Goal: Transaction & Acquisition: Purchase product/service

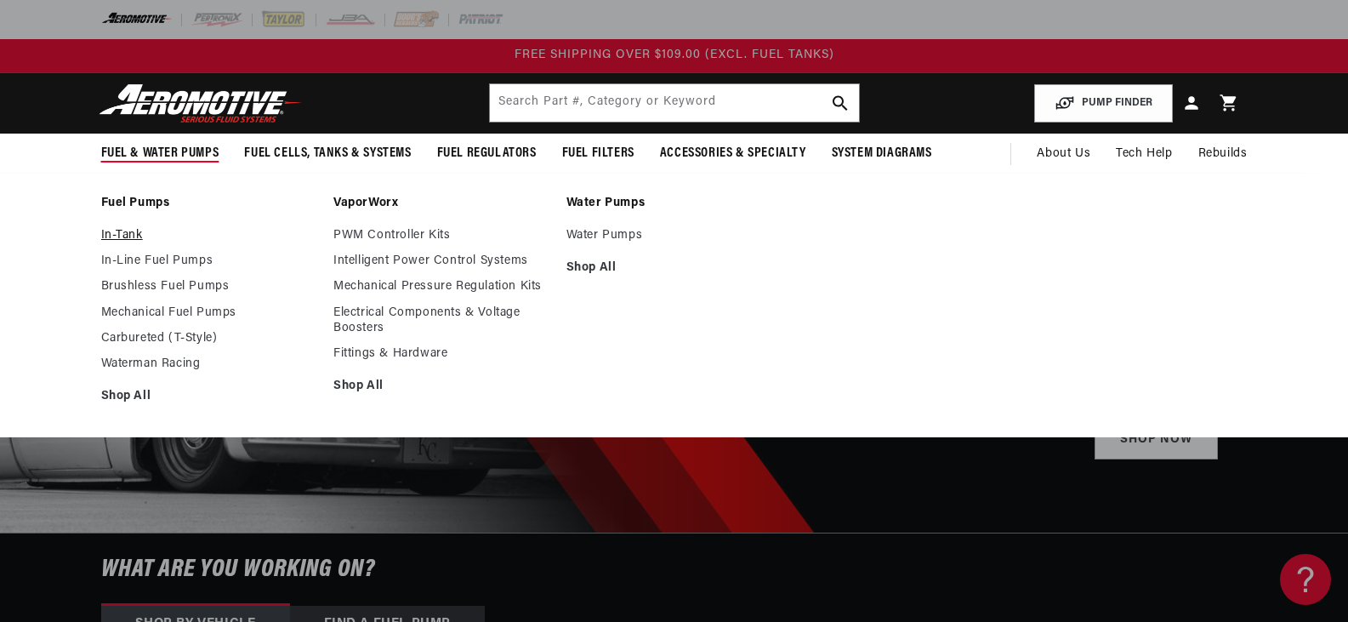
click at [128, 231] on link "In-Tank" at bounding box center [209, 235] width 216 height 15
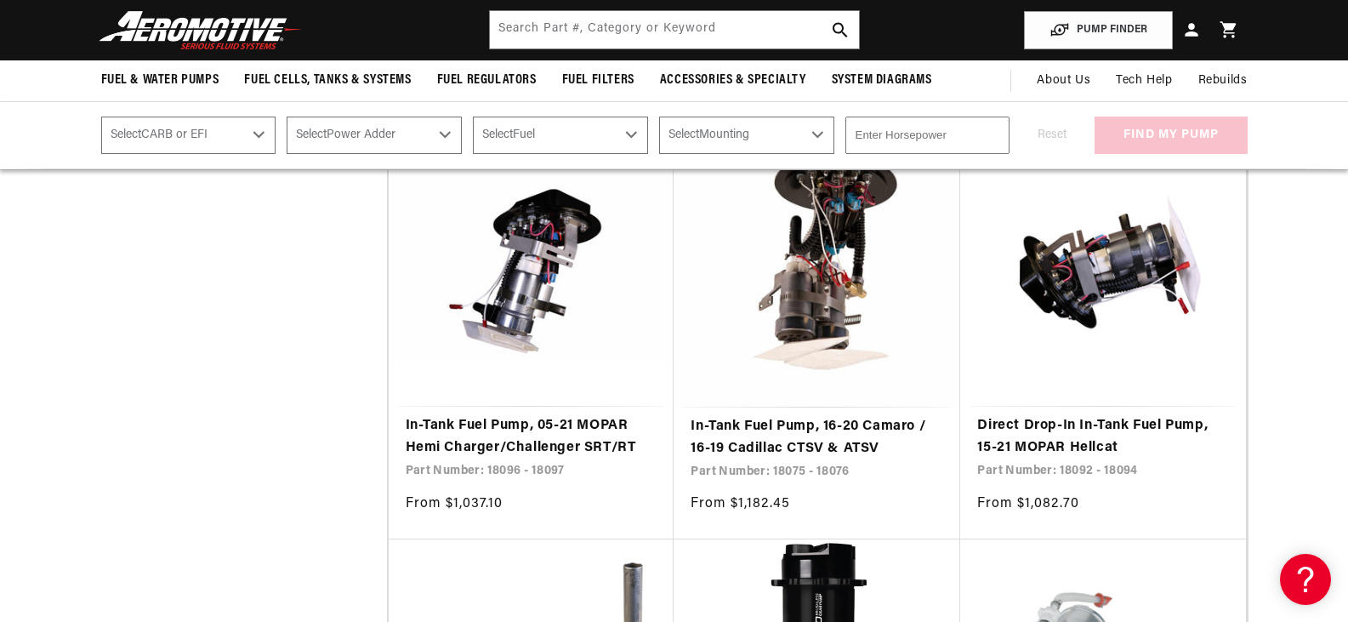
scroll to position [4202, 0]
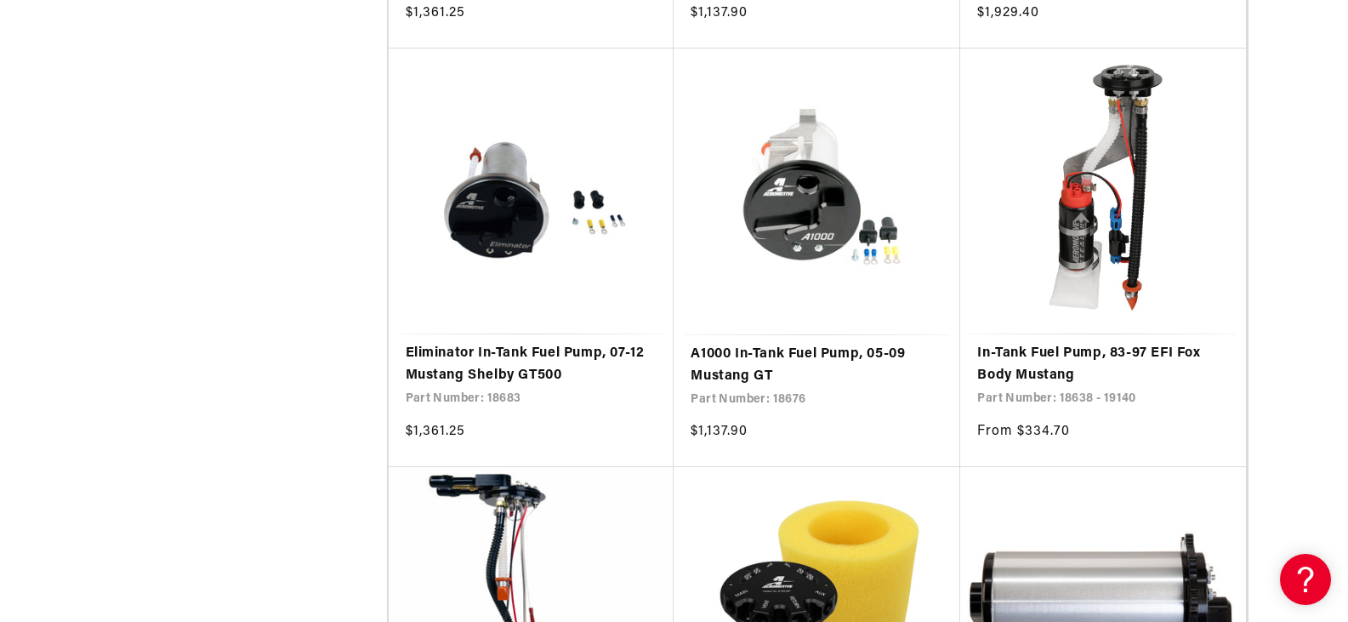
scroll to position [9992, 0]
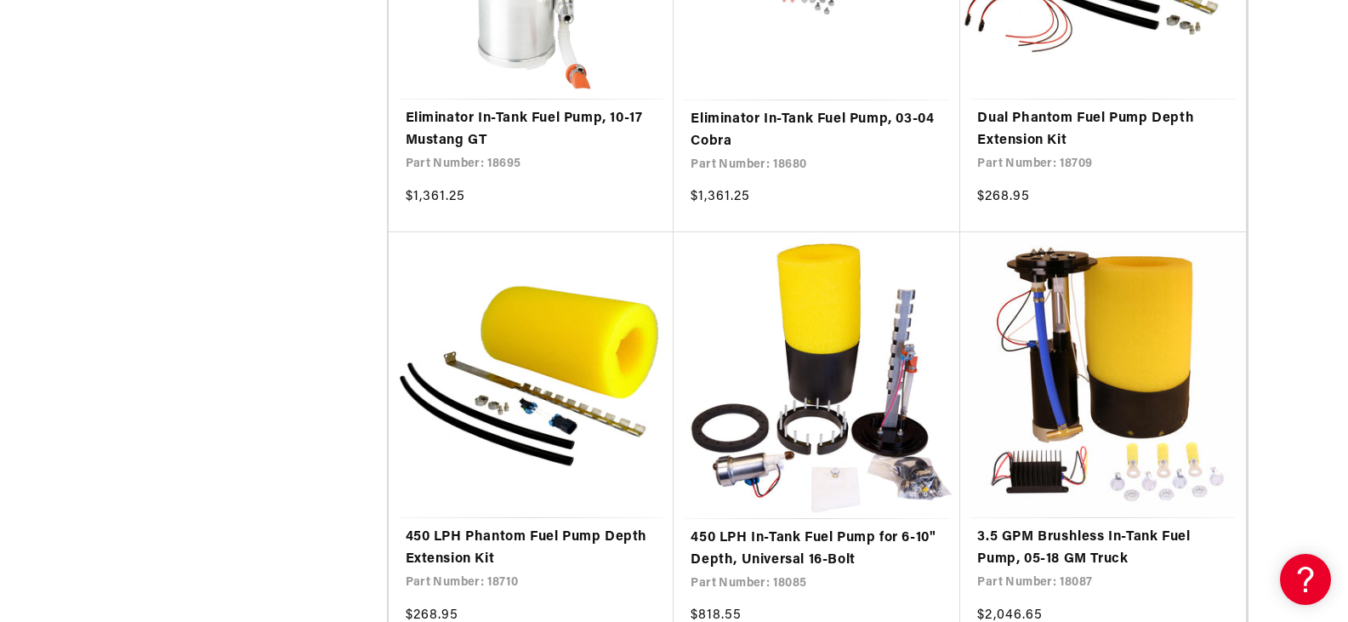
scroll to position [12823, 0]
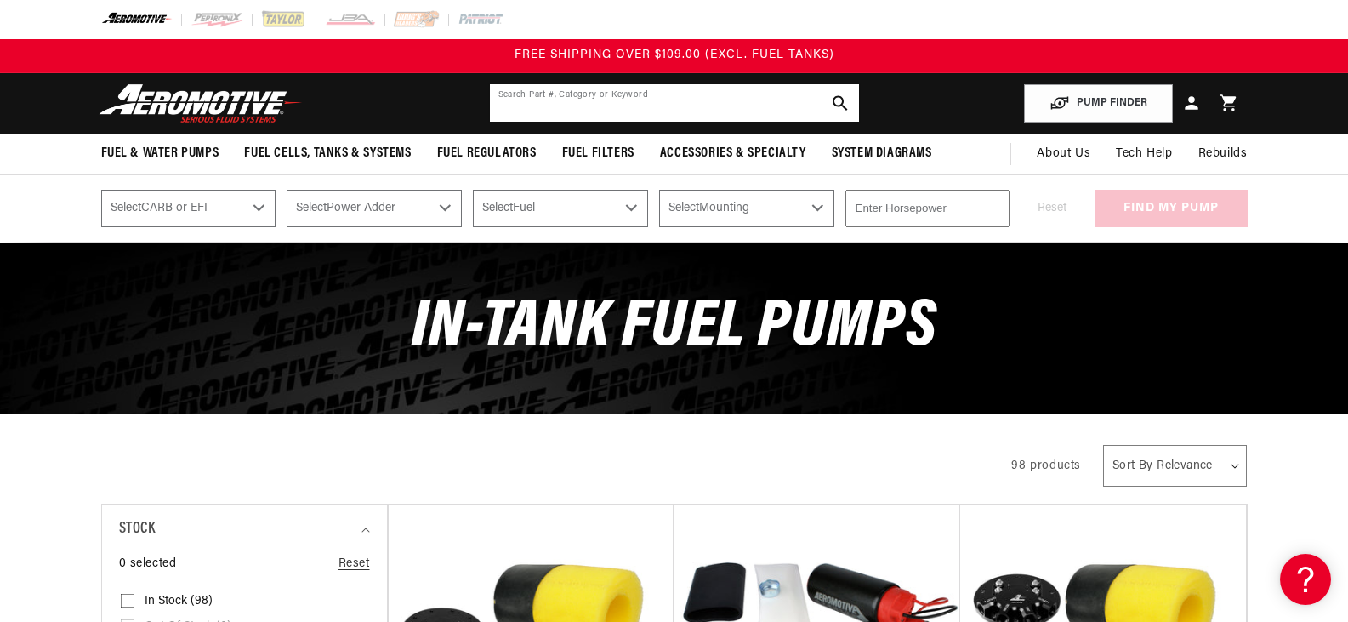
click at [667, 87] on input "text" at bounding box center [674, 102] width 369 height 37
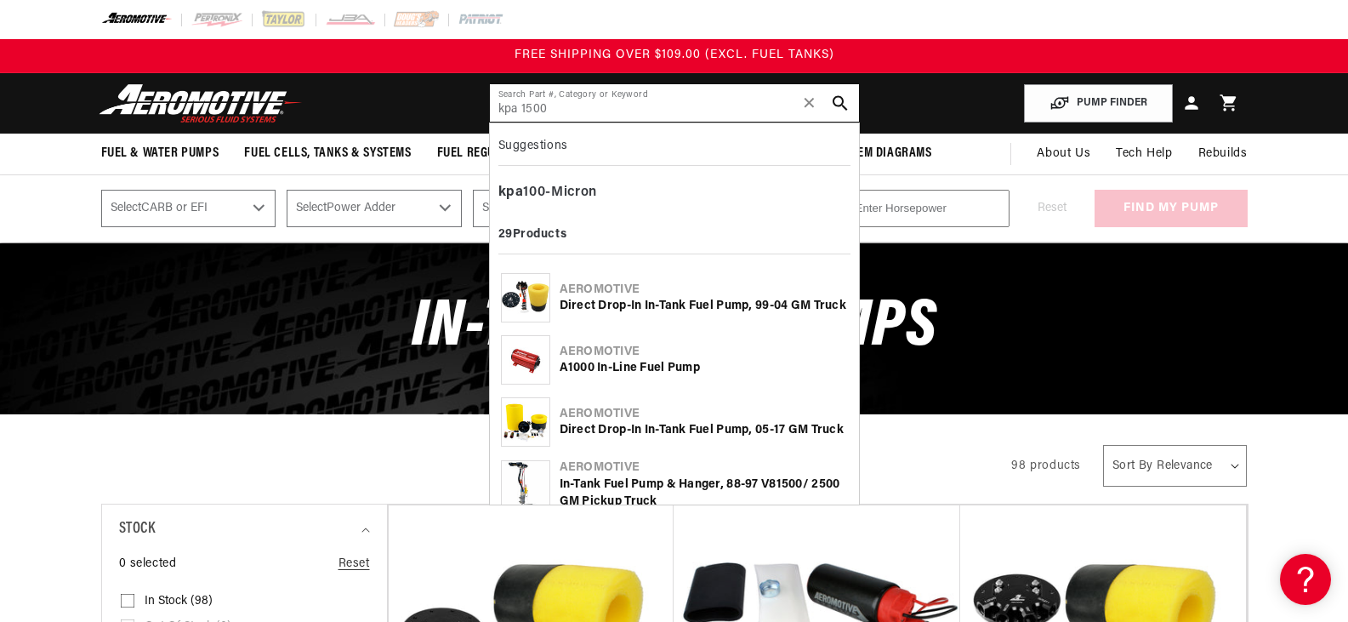
drag, startPoint x: 595, startPoint y: 112, endPoint x: 449, endPoint y: 127, distance: 147.0
click at [449, 127] on header "Fuel & Water Pumps Back In-Tank In-Line Fuel Pumps" at bounding box center [674, 103] width 1231 height 60
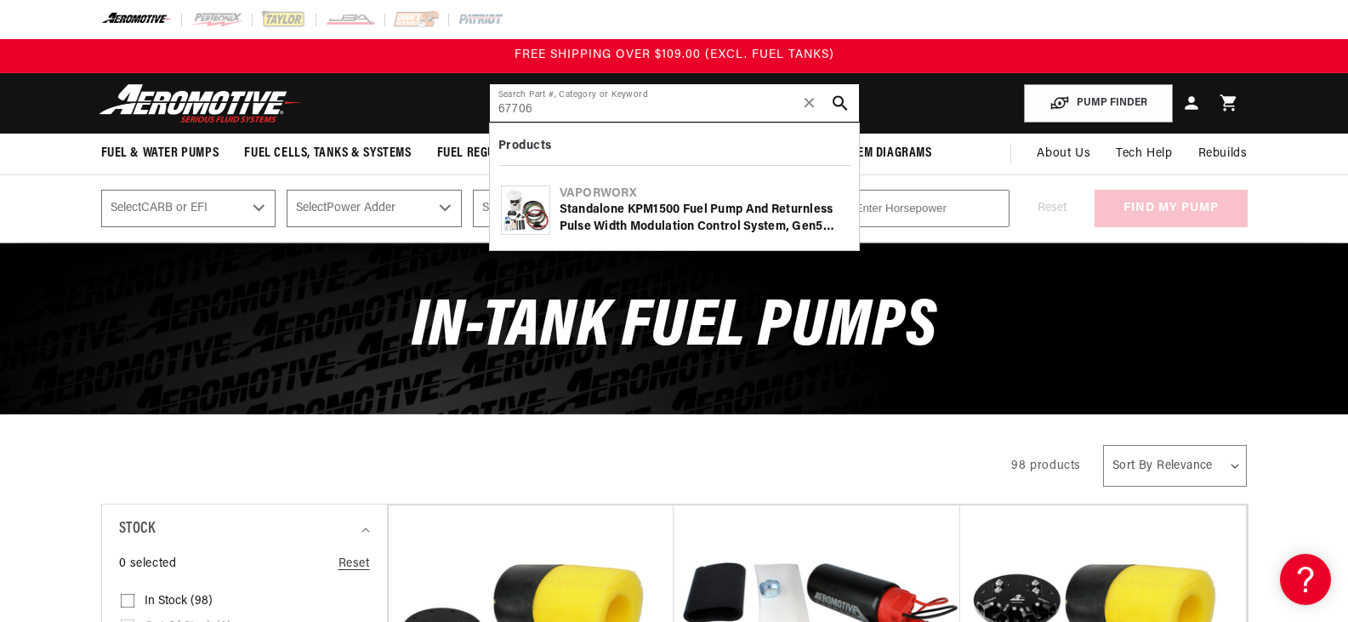
type input "67706"
click at [608, 201] on div "VaporWorx" at bounding box center [704, 193] width 288 height 17
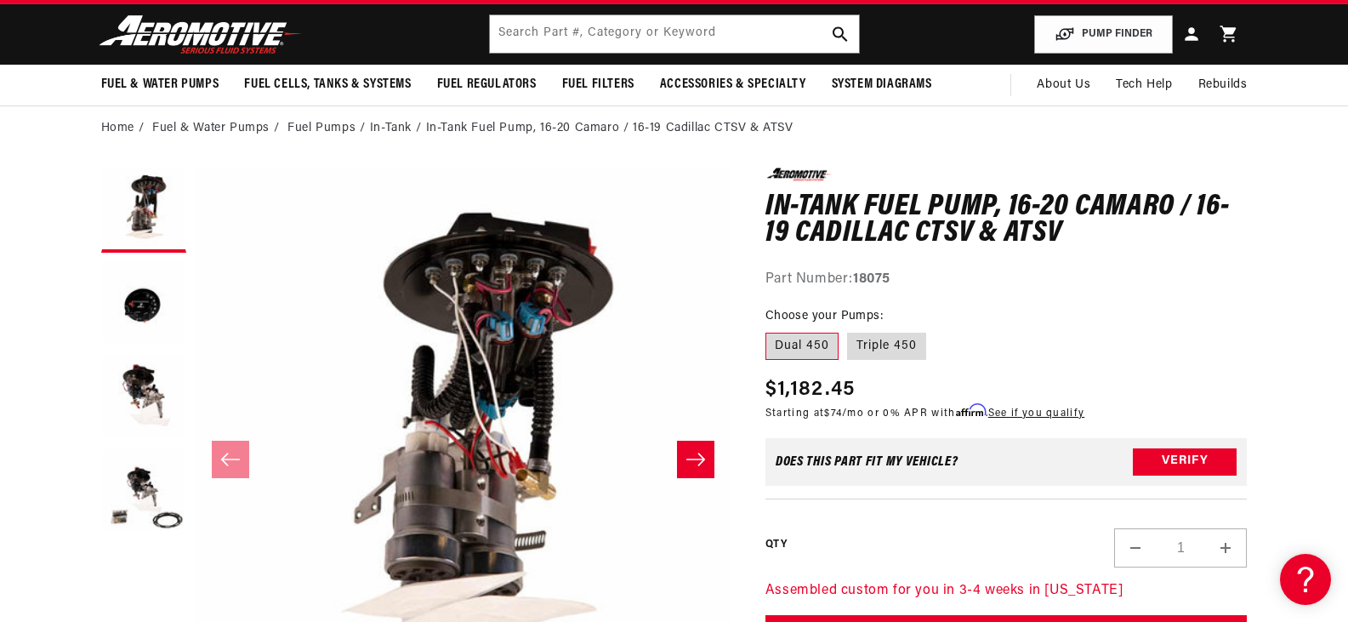
scroll to position [64, 0]
